Goal: Task Accomplishment & Management: Manage account settings

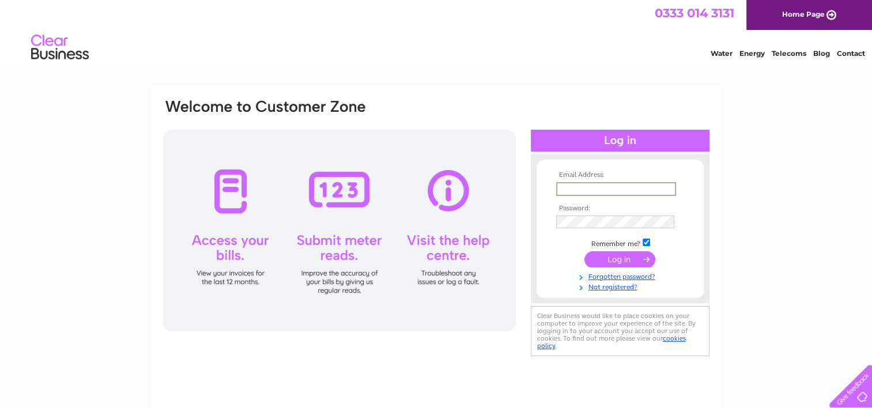
click at [606, 188] on input "text" at bounding box center [616, 189] width 120 height 14
type input "bleachfields@hotmail.com"
click at [627, 256] on input "submit" at bounding box center [619, 258] width 71 height 16
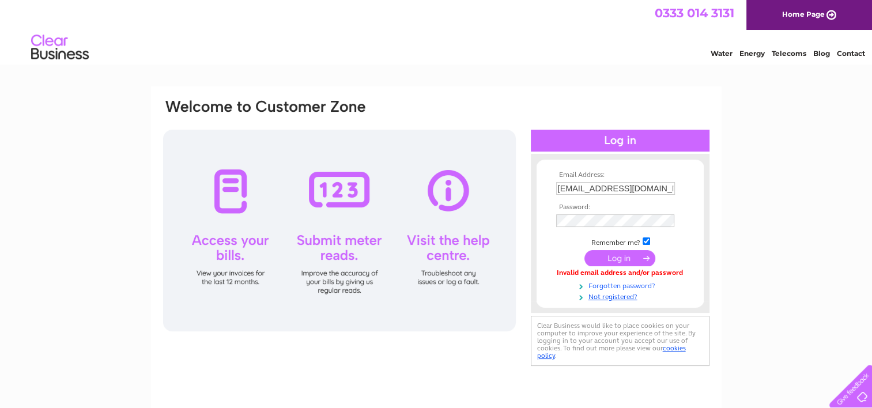
click at [616, 285] on link "Forgotten password?" at bounding box center [621, 284] width 131 height 11
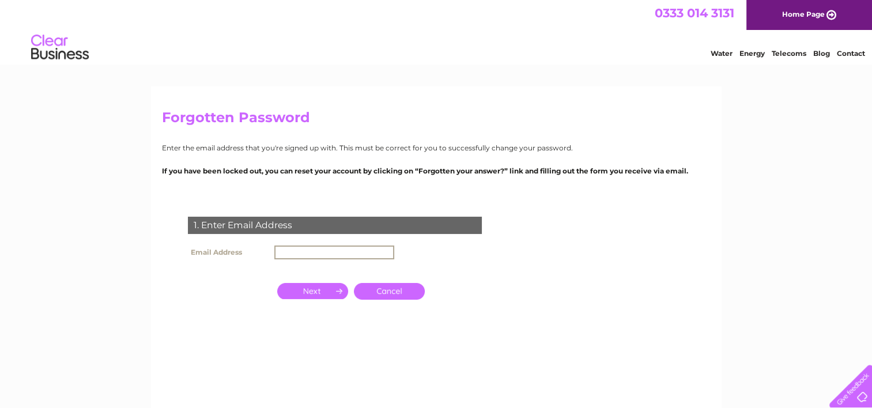
click at [357, 253] on input "text" at bounding box center [334, 252] width 120 height 14
type input "[EMAIL_ADDRESS][DOMAIN_NAME]"
click at [316, 288] on input "button" at bounding box center [312, 290] width 71 height 16
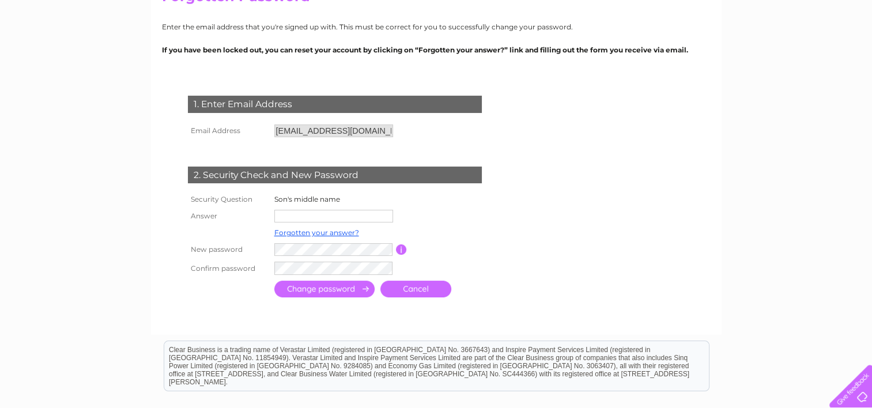
scroll to position [122, 0]
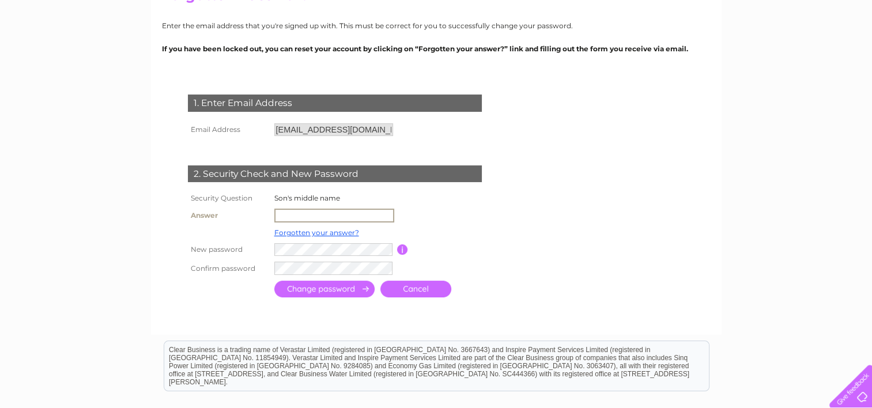
click at [288, 215] on input "text" at bounding box center [334, 216] width 120 height 14
type input "V"
type input "Barry"
click at [347, 289] on input "submit" at bounding box center [324, 287] width 100 height 17
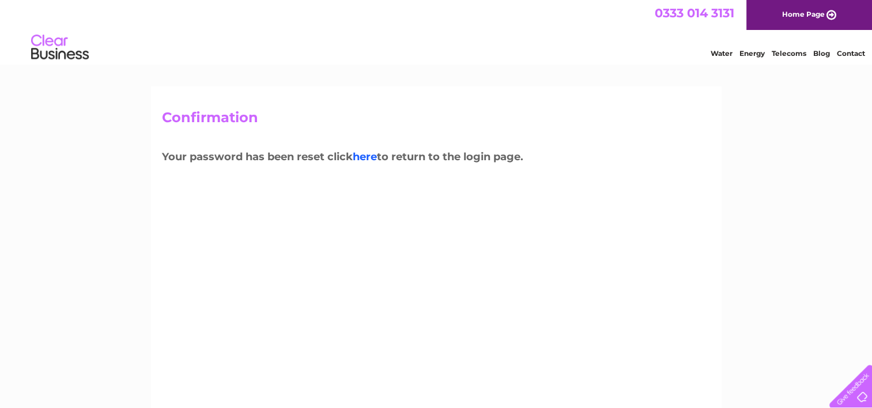
click at [368, 156] on link "here" at bounding box center [365, 156] width 24 height 13
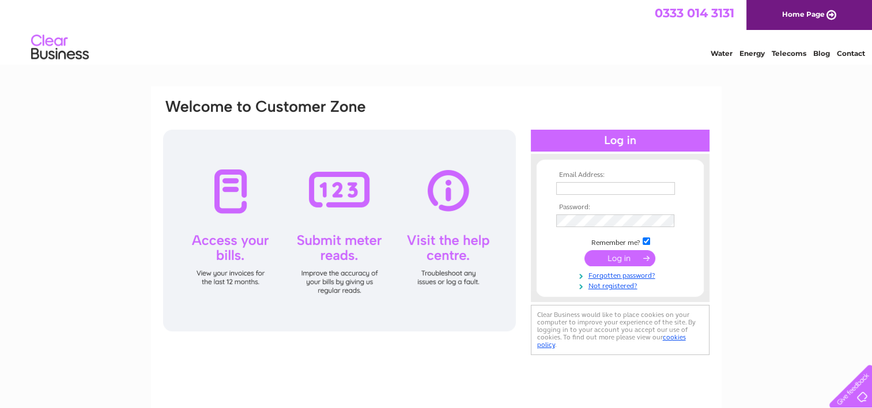
click at [570, 189] on input "text" at bounding box center [615, 188] width 119 height 13
type input "bleachfields@hotmail.com"
click at [616, 257] on input "submit" at bounding box center [619, 258] width 71 height 16
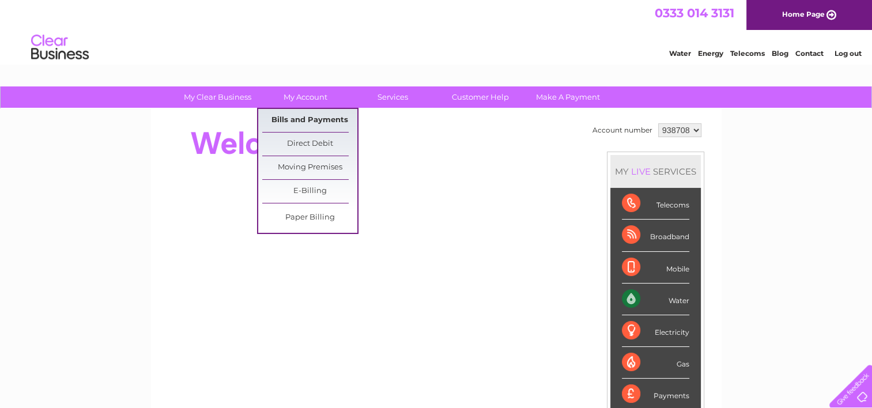
click at [313, 120] on link "Bills and Payments" at bounding box center [309, 120] width 95 height 23
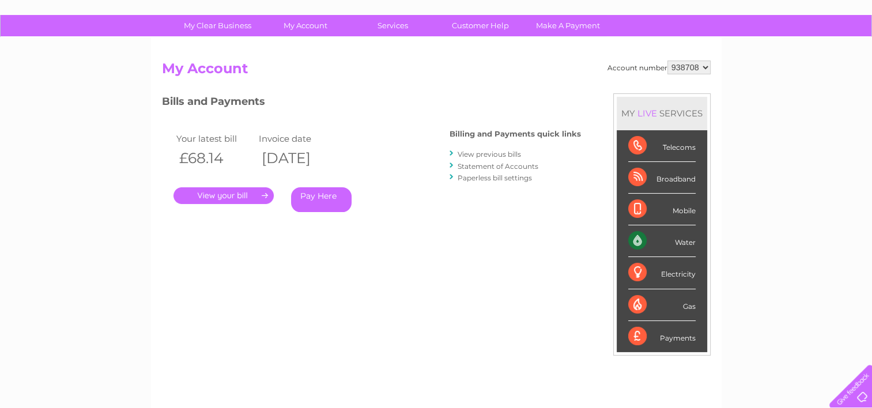
scroll to position [74, 0]
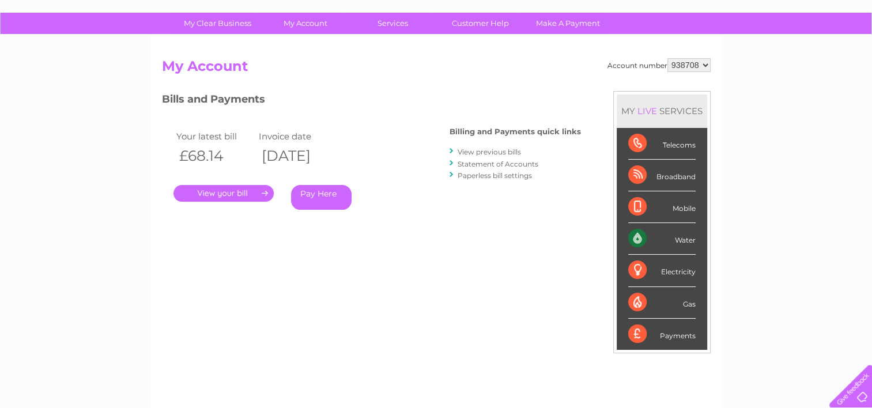
click at [480, 160] on link "Statement of Accounts" at bounding box center [497, 164] width 81 height 9
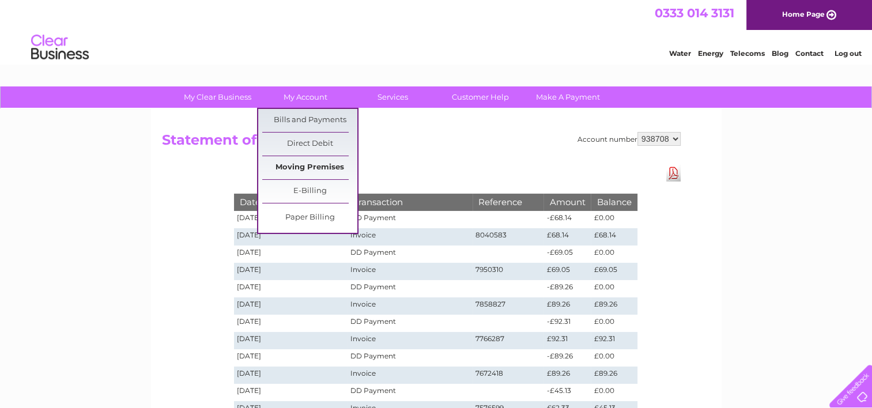
click at [293, 166] on link "Moving Premises" at bounding box center [309, 167] width 95 height 23
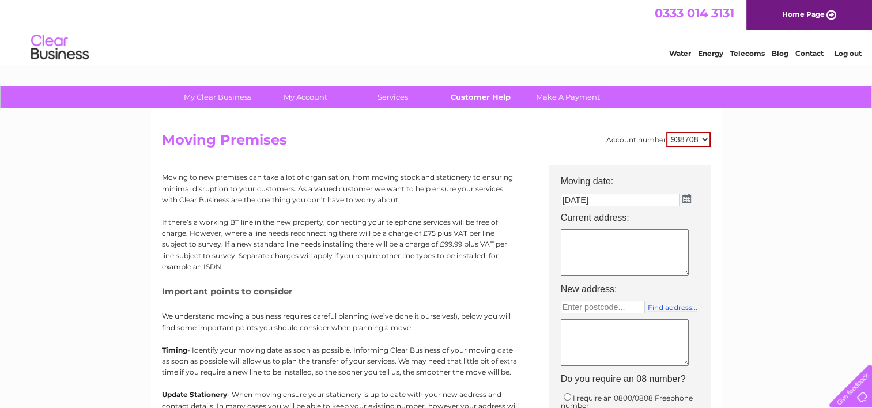
click at [487, 101] on link "Customer Help" at bounding box center [480, 96] width 95 height 21
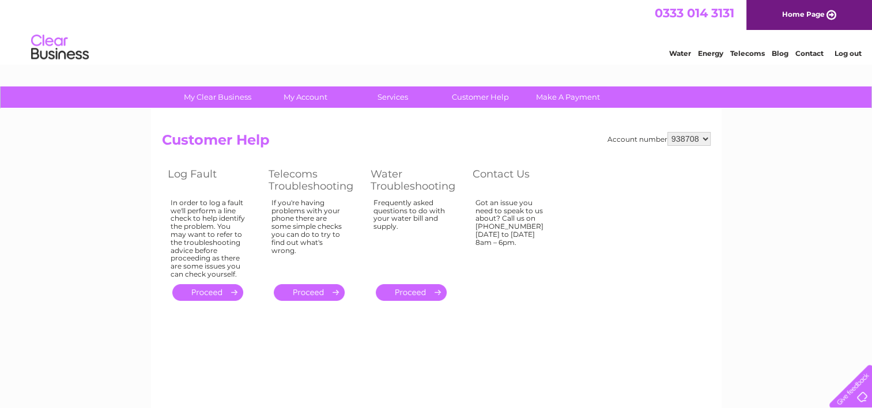
click at [853, 50] on link "Log out" at bounding box center [847, 53] width 27 height 9
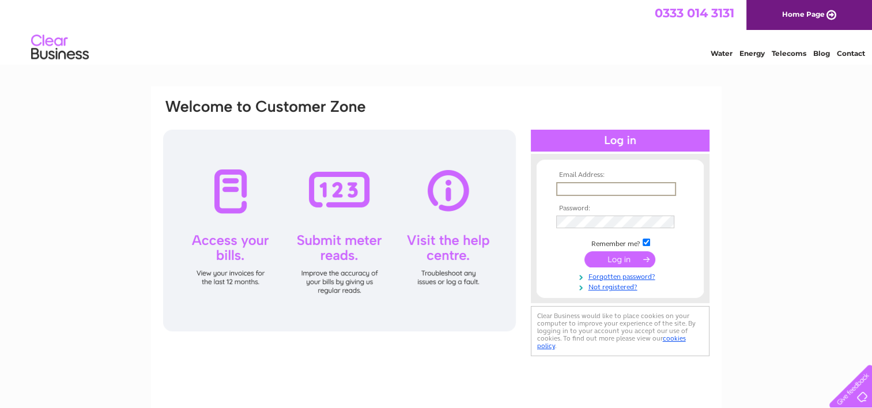
click at [572, 187] on input "text" at bounding box center [616, 189] width 120 height 14
type input "bleachfields@hotmail.com"
click at [626, 255] on input "submit" at bounding box center [619, 258] width 71 height 16
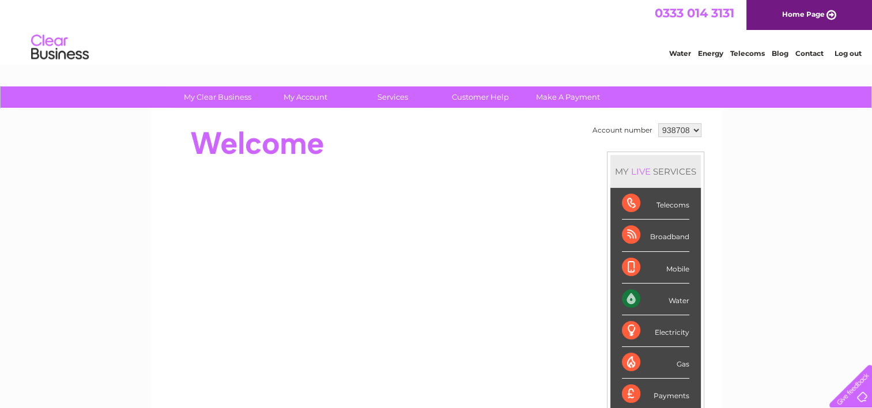
click at [812, 54] on link "Contact" at bounding box center [809, 53] width 28 height 9
